Goal: Register for event/course

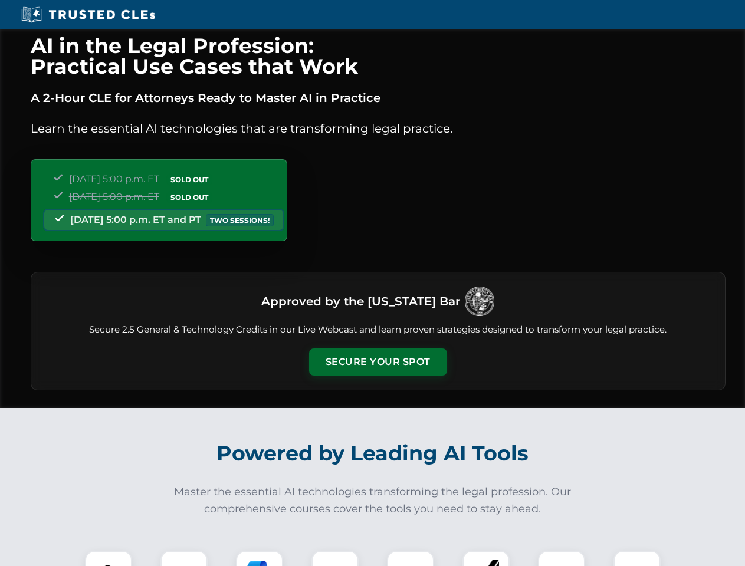
click at [378, 362] on button "Secure Your Spot" at bounding box center [378, 362] width 138 height 27
click at [109, 559] on img at bounding box center [108, 575] width 34 height 34
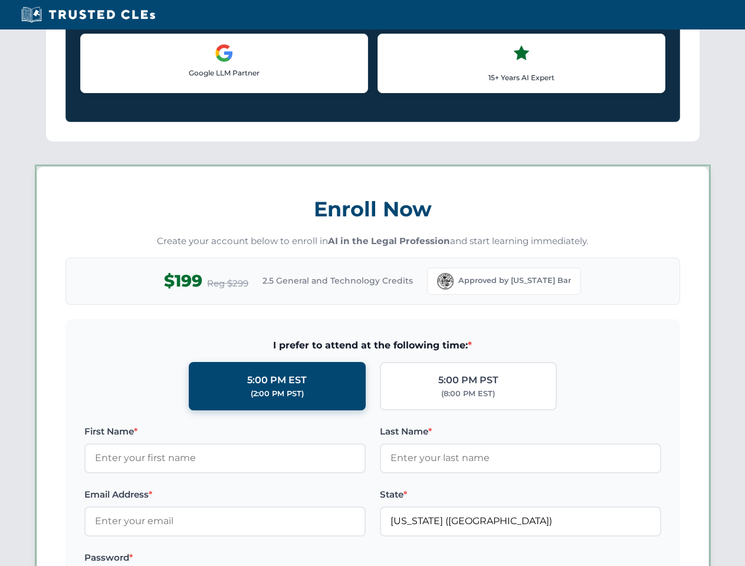
click at [260, 559] on label "Password *" at bounding box center [224, 558] width 281 height 14
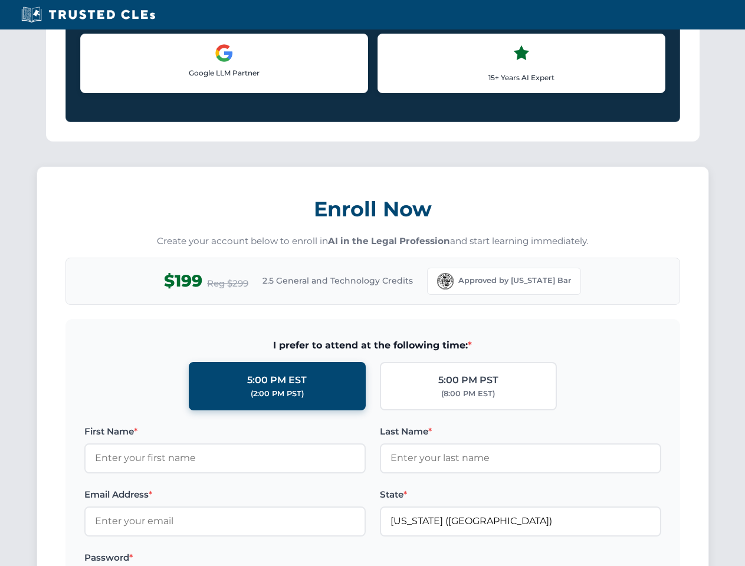
scroll to position [1158, 0]
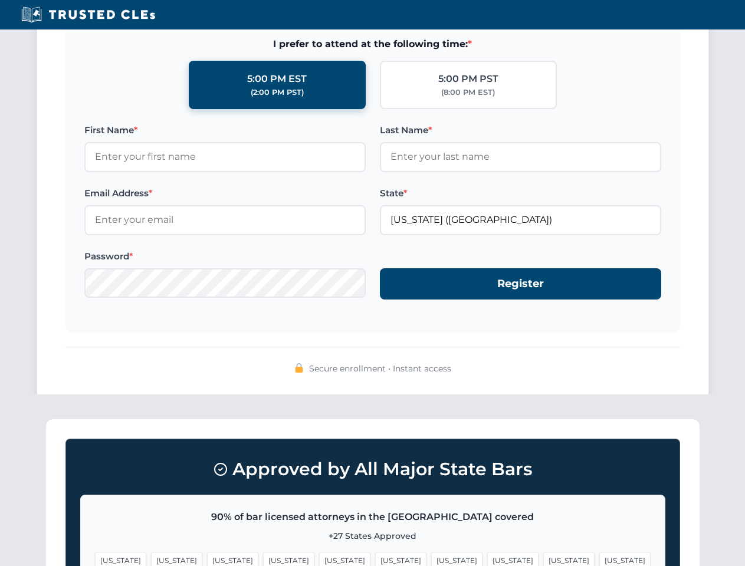
click at [543, 559] on span "[US_STATE]" at bounding box center [568, 560] width 51 height 17
